Goal: Find specific page/section: Find specific page/section

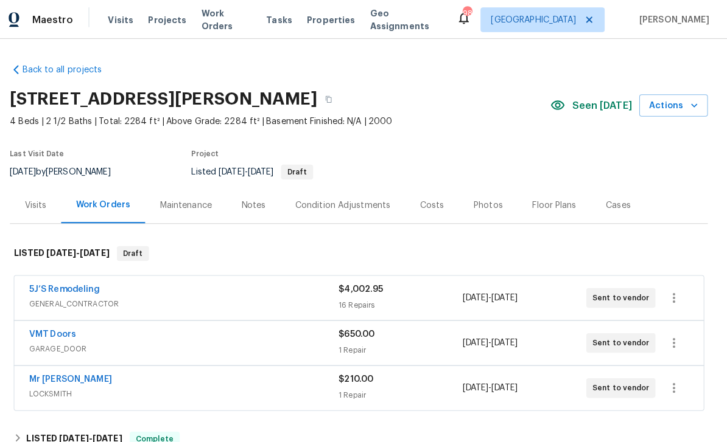
scroll to position [125, 0]
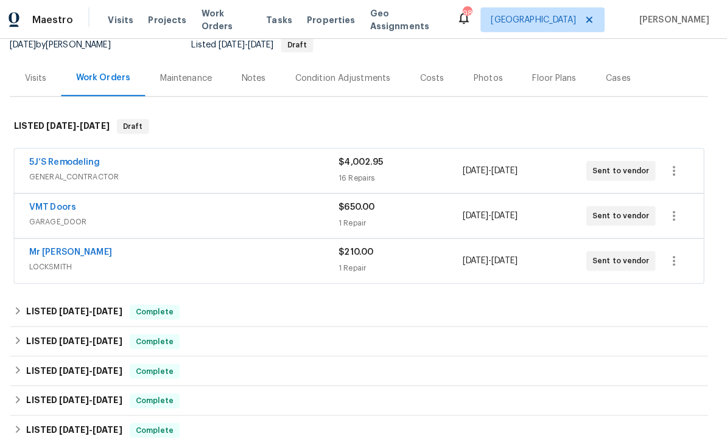
click at [35, 71] on div "Visits" at bounding box center [44, 77] width 21 height 12
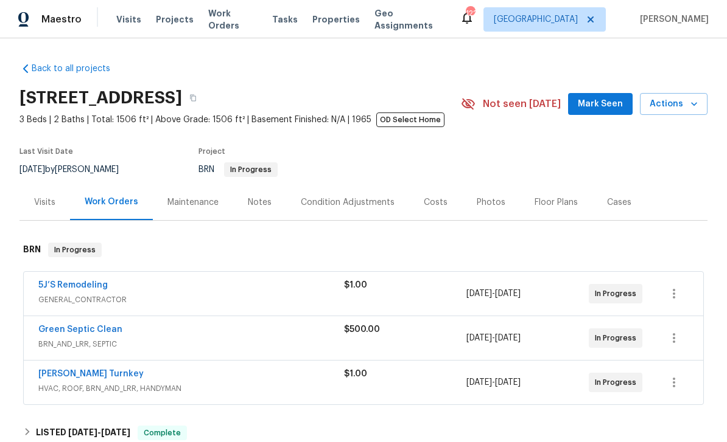
click at [46, 206] on div "Visits" at bounding box center [44, 203] width 21 height 12
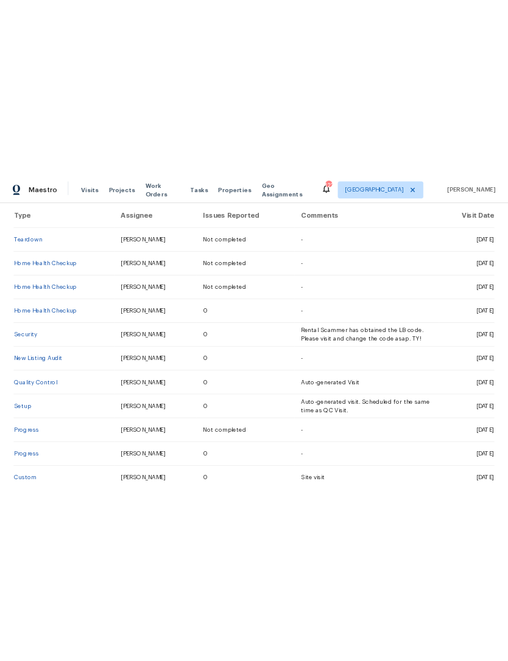
scroll to position [231, 0]
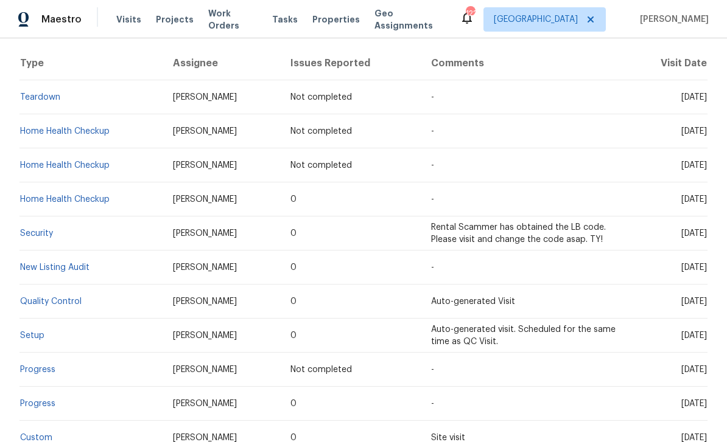
click at [40, 101] on link "Teardown" at bounding box center [40, 97] width 40 height 9
